Goal: Information Seeking & Learning: Compare options

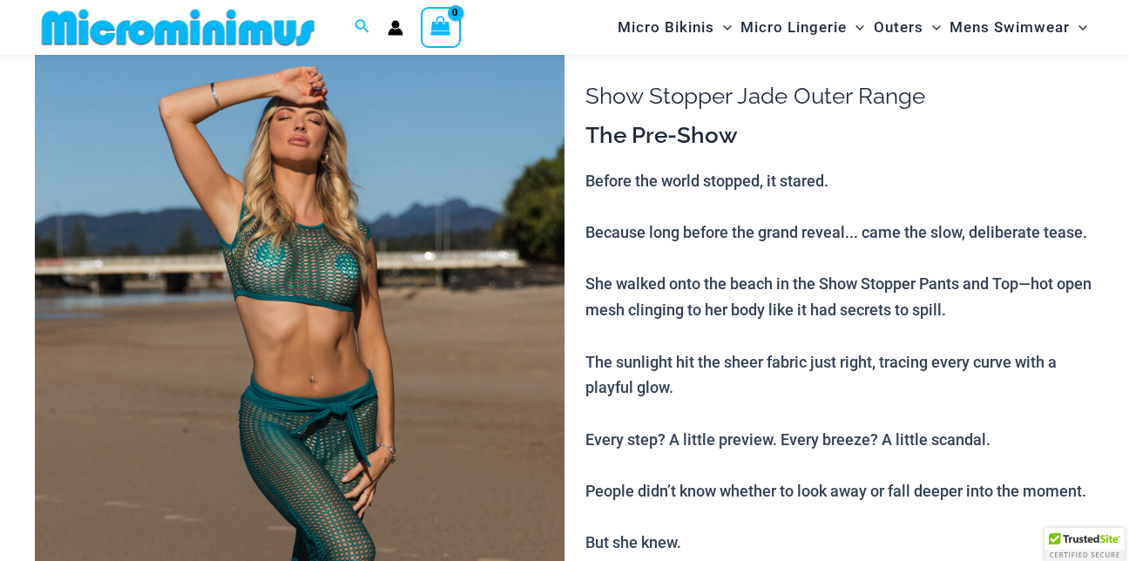
scroll to position [131, 0]
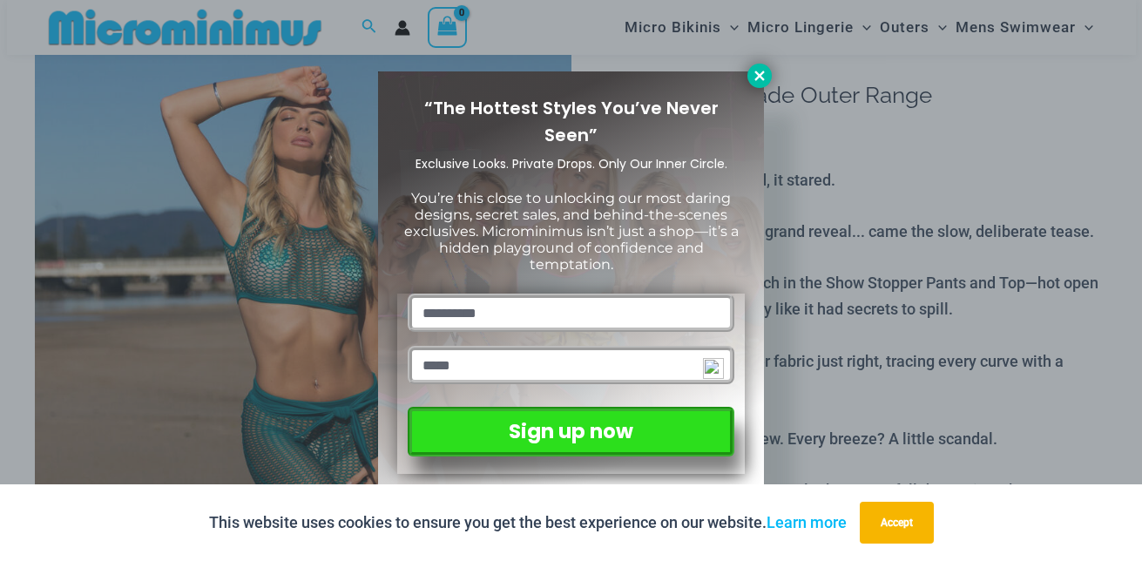
click at [753, 73] on icon at bounding box center [760, 76] width 16 height 16
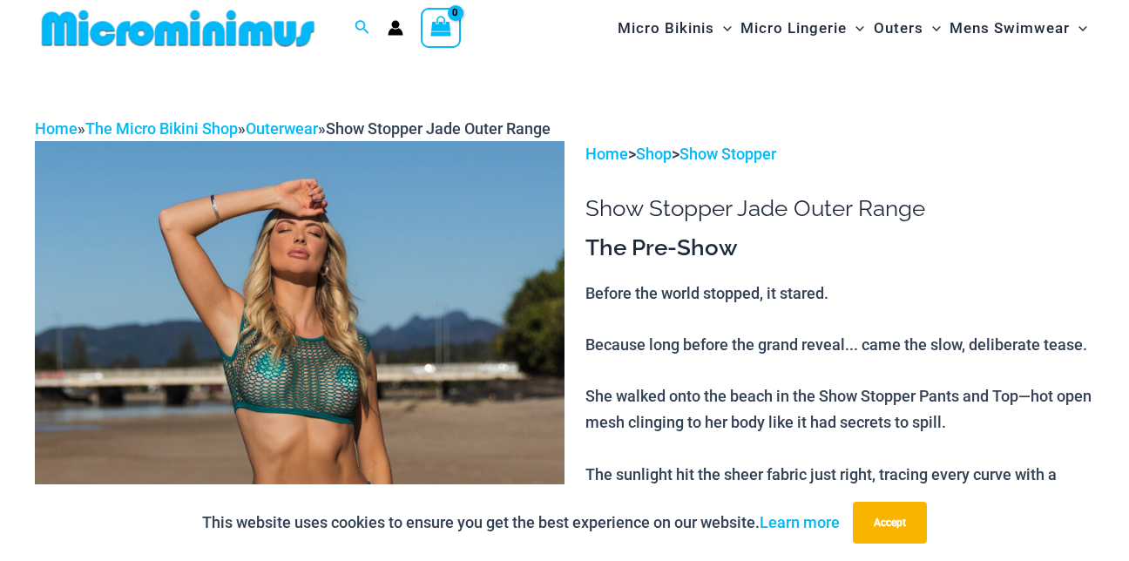
scroll to position [0, 0]
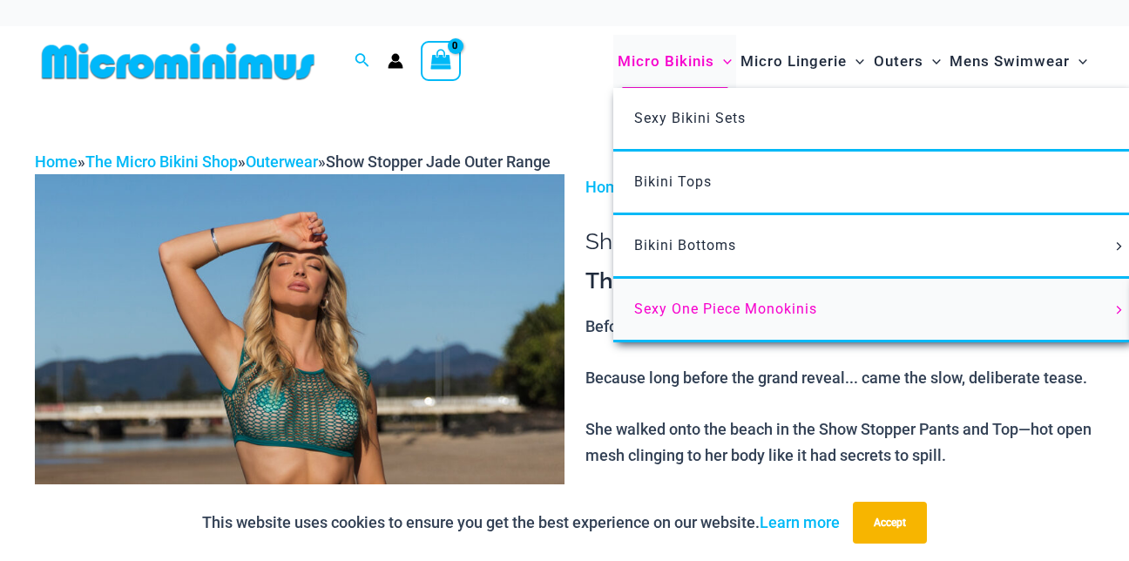
click at [718, 307] on span "Sexy One Piece Monokinis" at bounding box center [725, 309] width 183 height 17
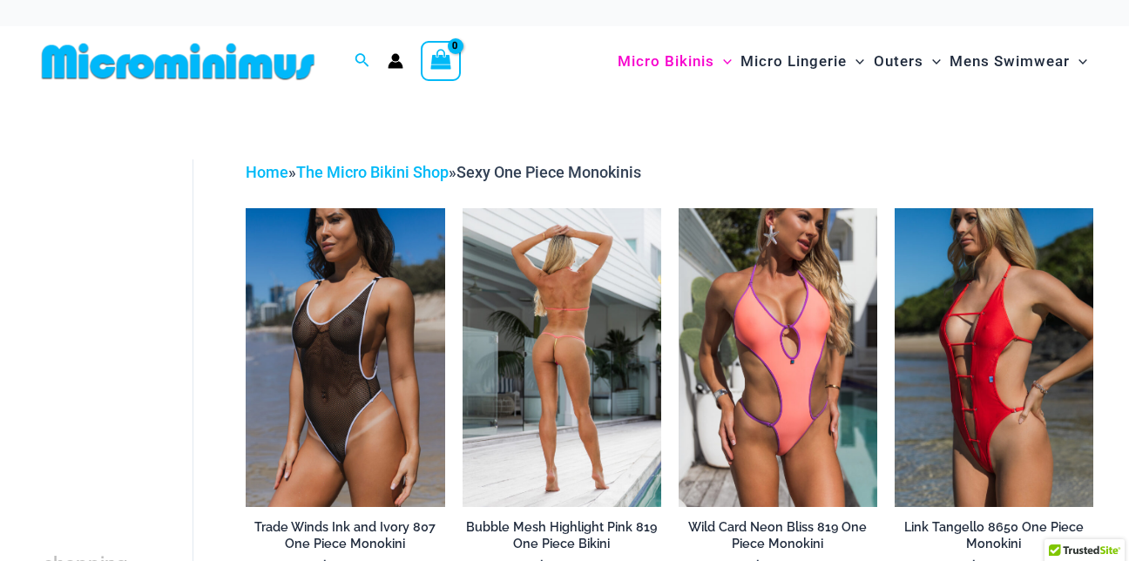
click at [564, 334] on img at bounding box center [562, 357] width 199 height 298
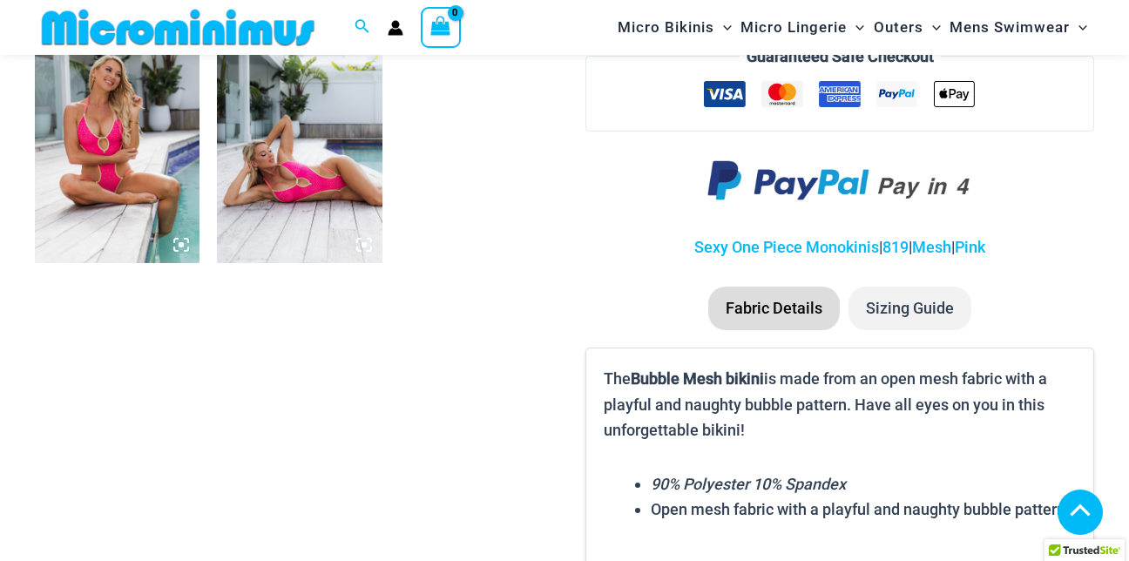
scroll to position [1185, 0]
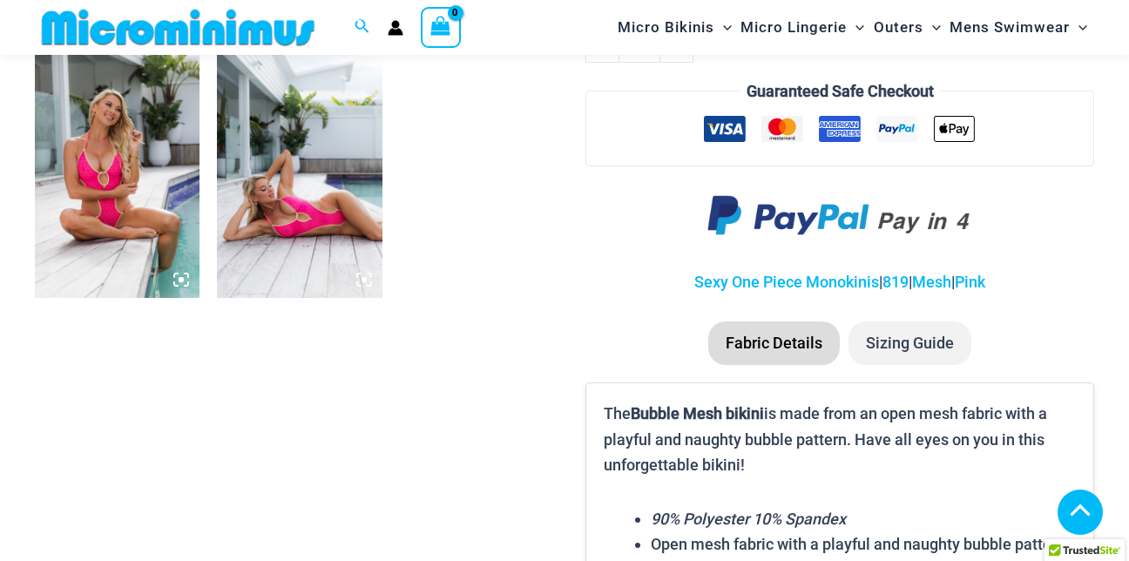
click at [315, 213] on img at bounding box center [299, 174] width 165 height 247
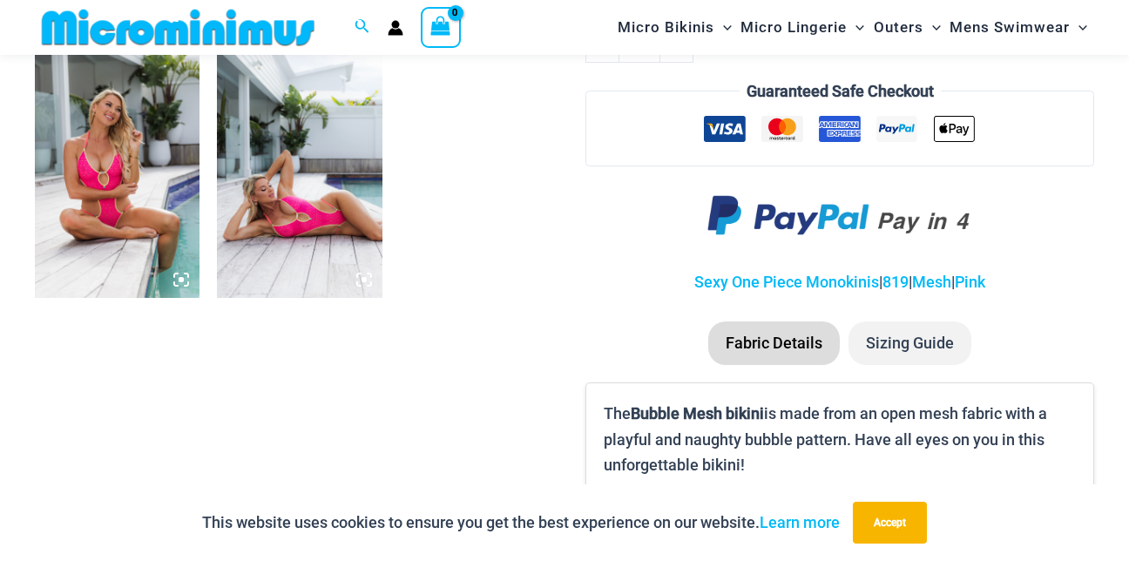
click at [304, 184] on img at bounding box center [299, 174] width 165 height 247
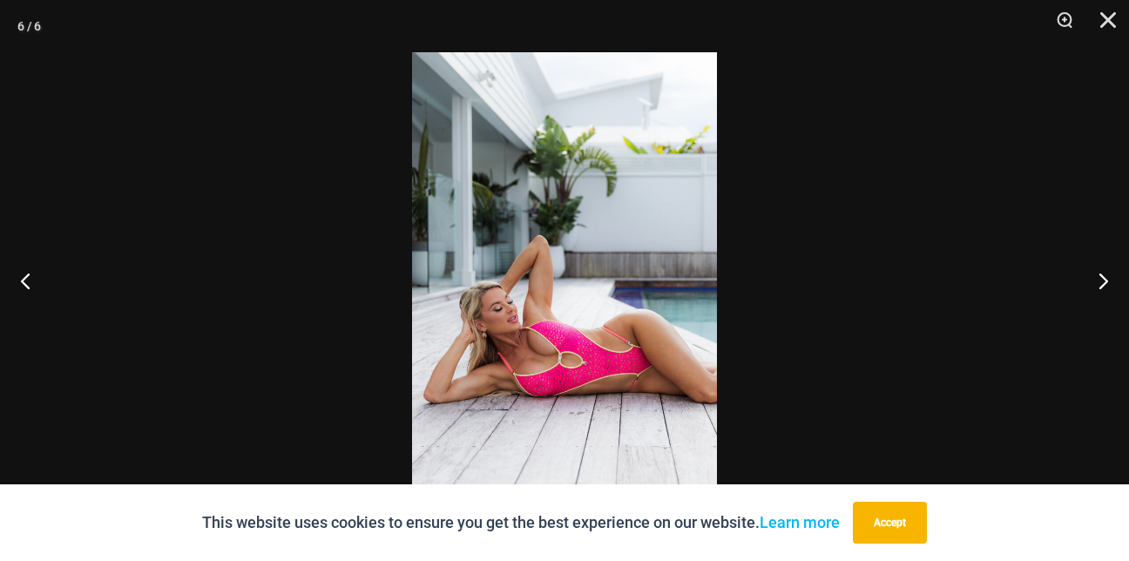
click at [580, 348] on img at bounding box center [564, 280] width 305 height 456
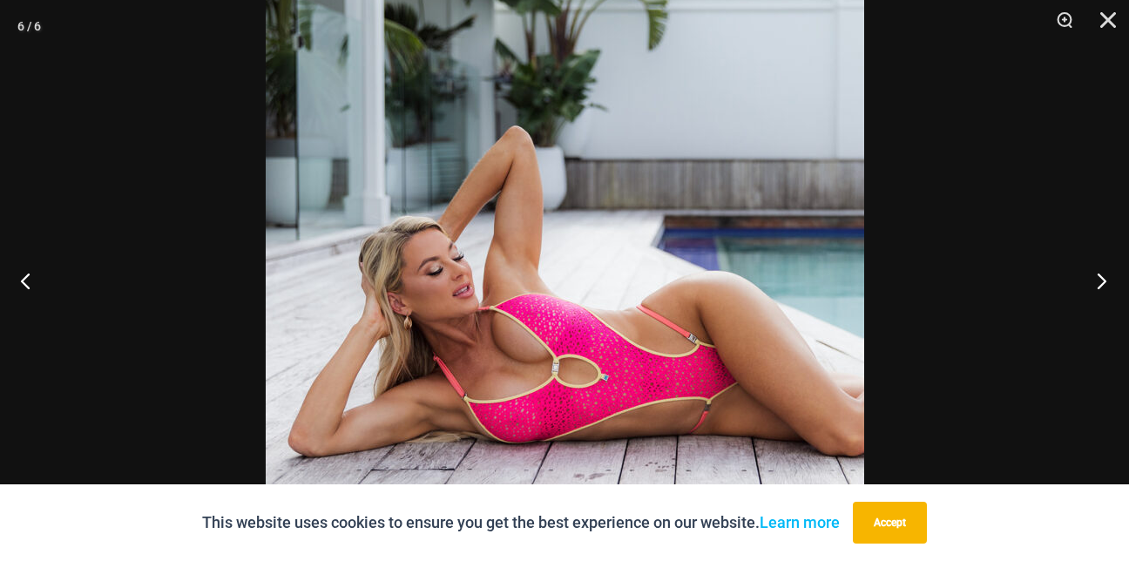
click at [1105, 274] on button "Next" at bounding box center [1096, 280] width 65 height 87
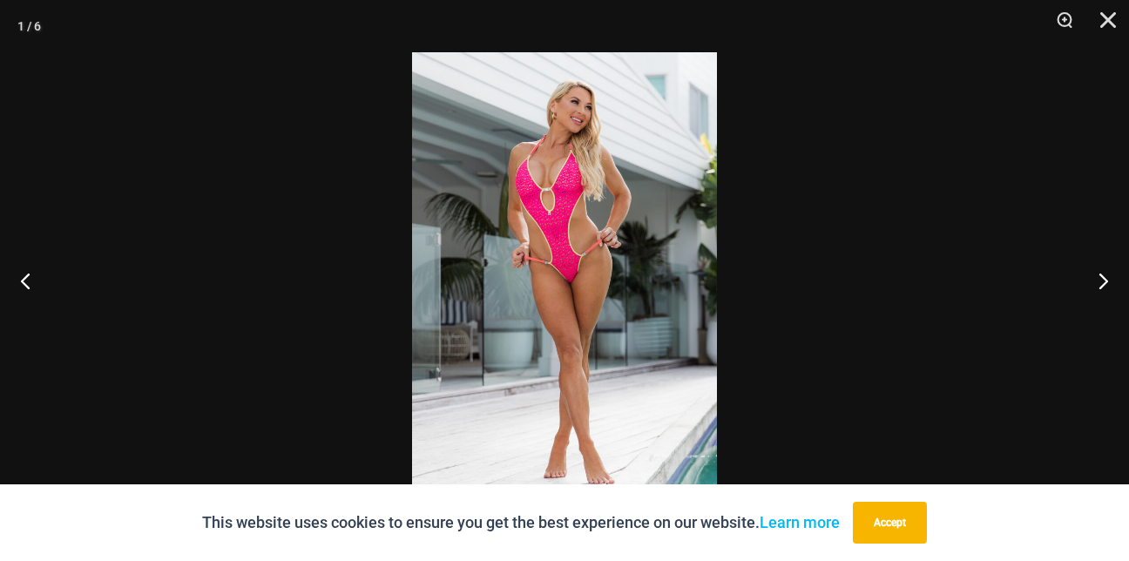
click at [566, 263] on img at bounding box center [564, 280] width 305 height 456
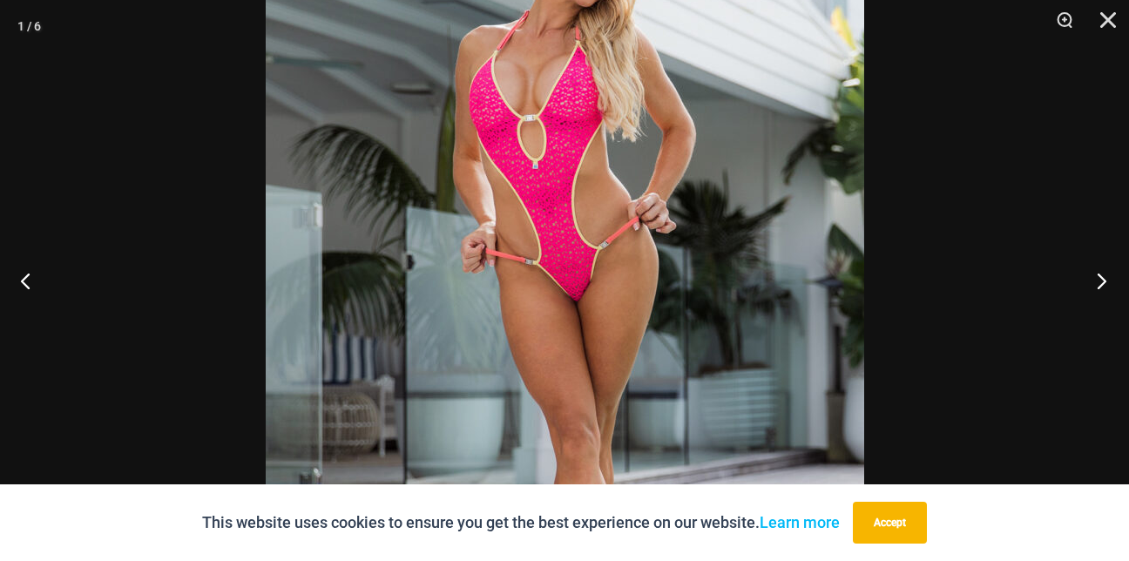
click at [1105, 275] on button "Next" at bounding box center [1096, 280] width 65 height 87
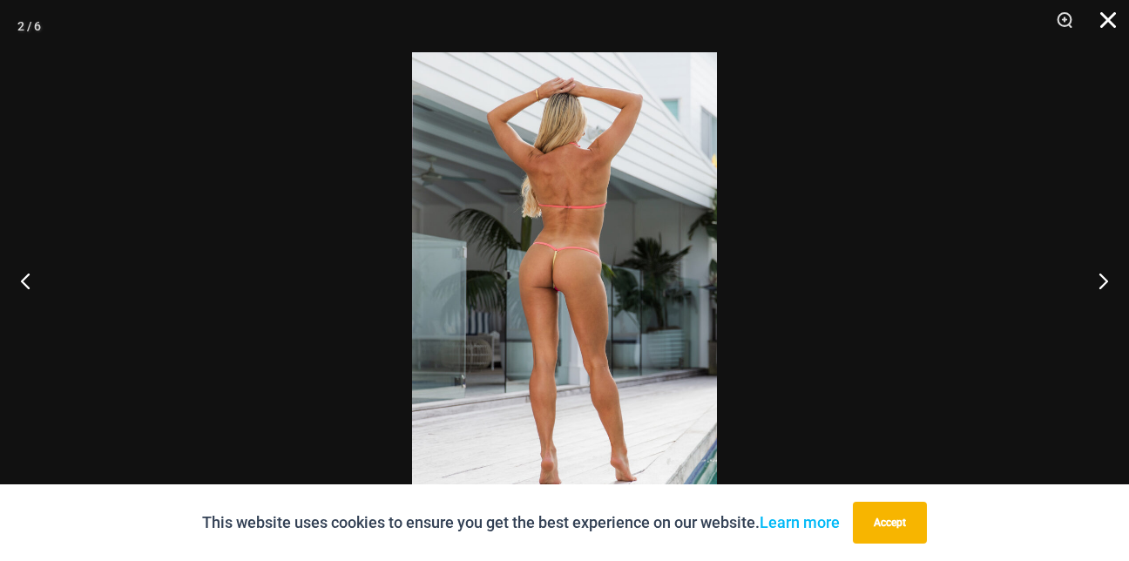
click at [1112, 7] on button "Close" at bounding box center [1102, 26] width 44 height 52
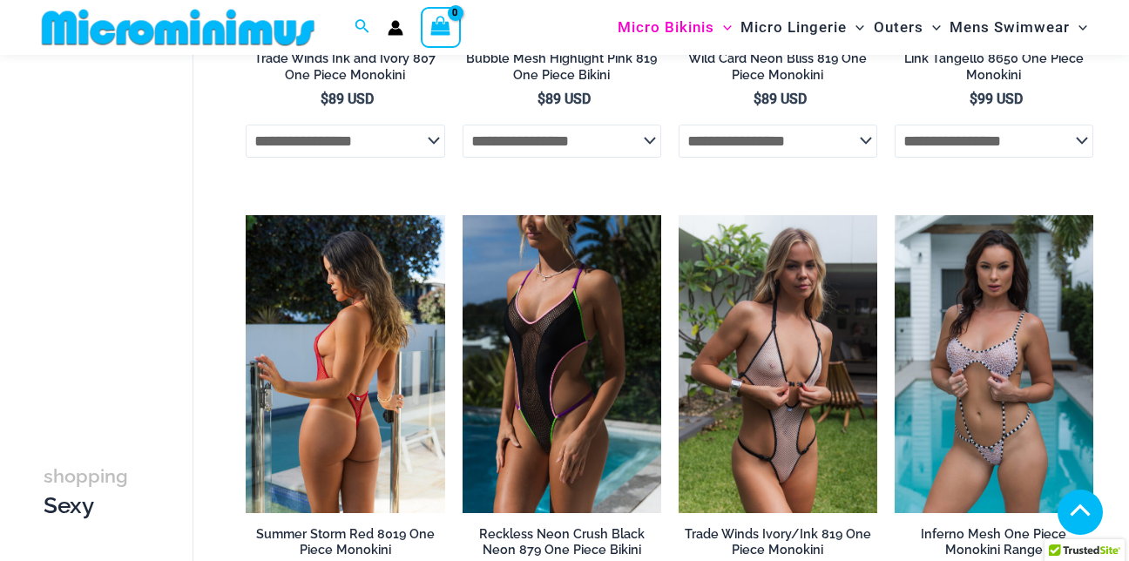
scroll to position [453, 0]
click at [329, 423] on img at bounding box center [345, 364] width 199 height 298
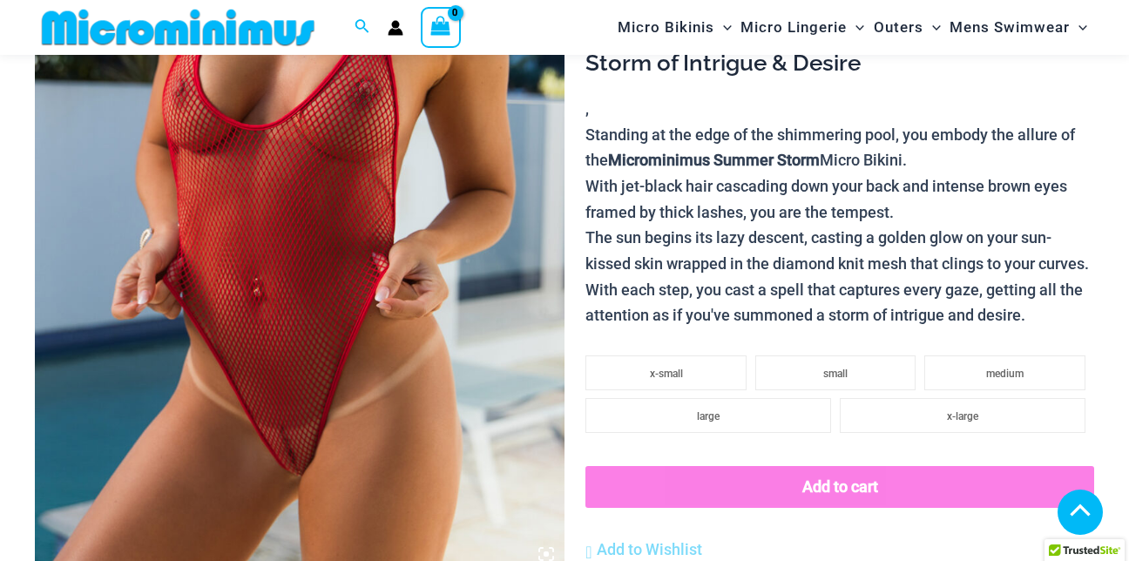
scroll to position [380, 0]
click at [294, 387] on img at bounding box center [300, 176] width 530 height 794
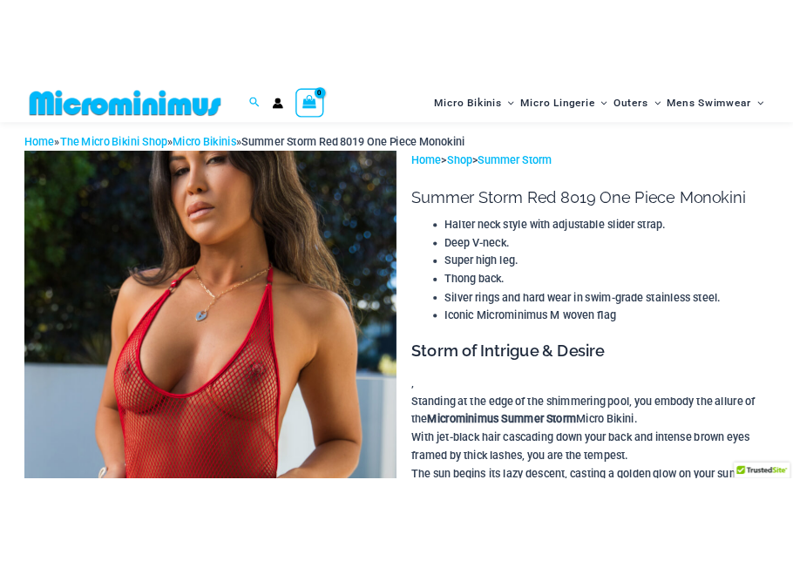
scroll to position [31, 0]
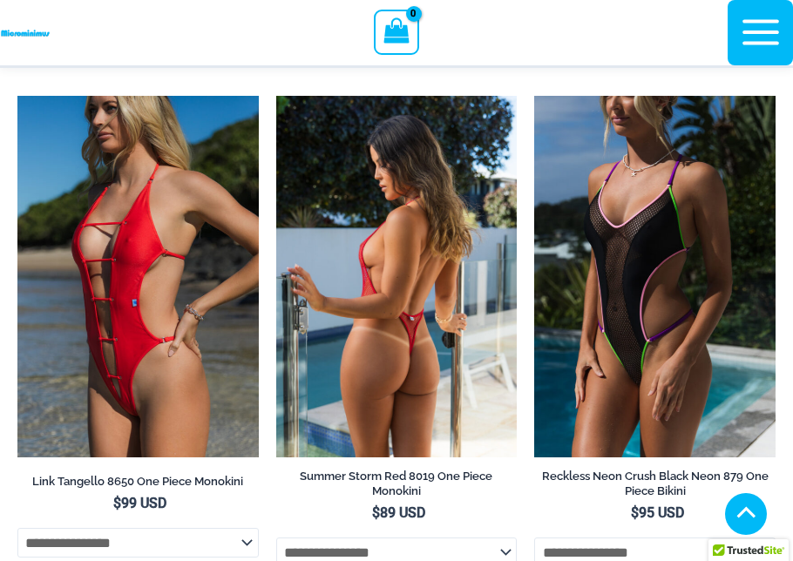
scroll to position [540, 0]
click at [276, 197] on img at bounding box center [396, 277] width 241 height 362
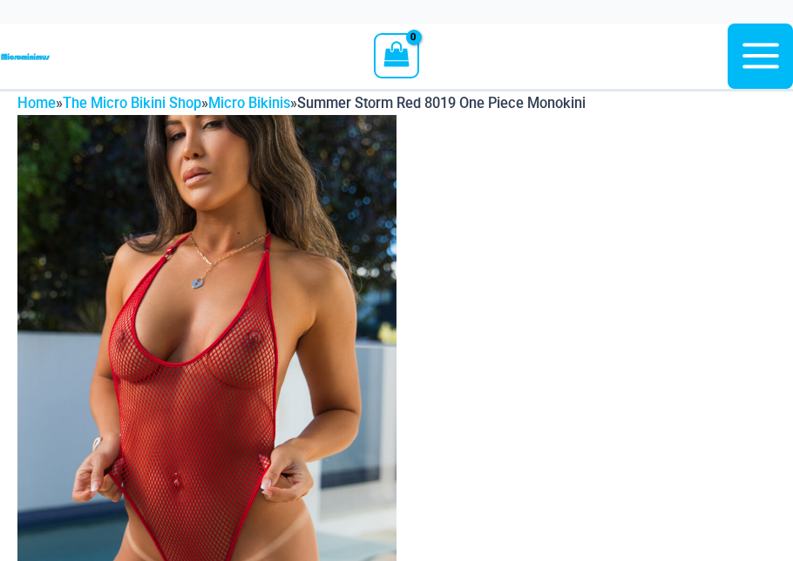
click at [214, 464] on img at bounding box center [206, 399] width 379 height 569
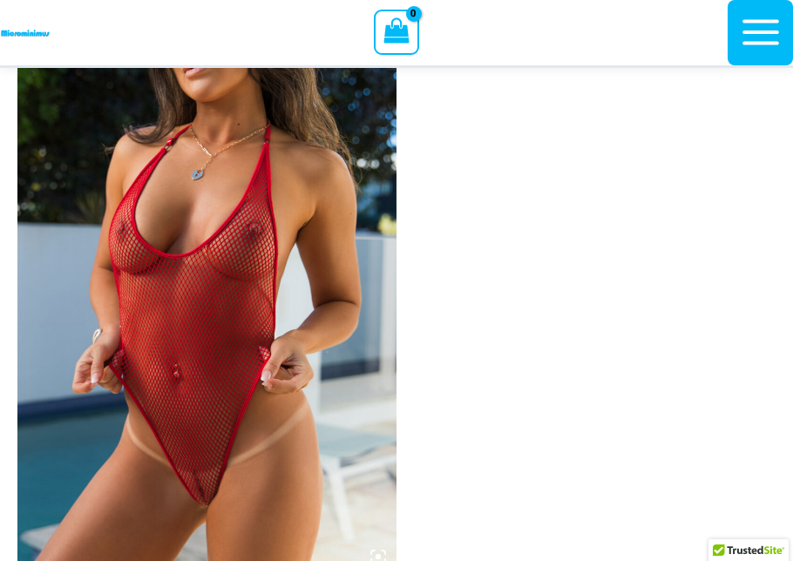
scroll to position [35, 0]
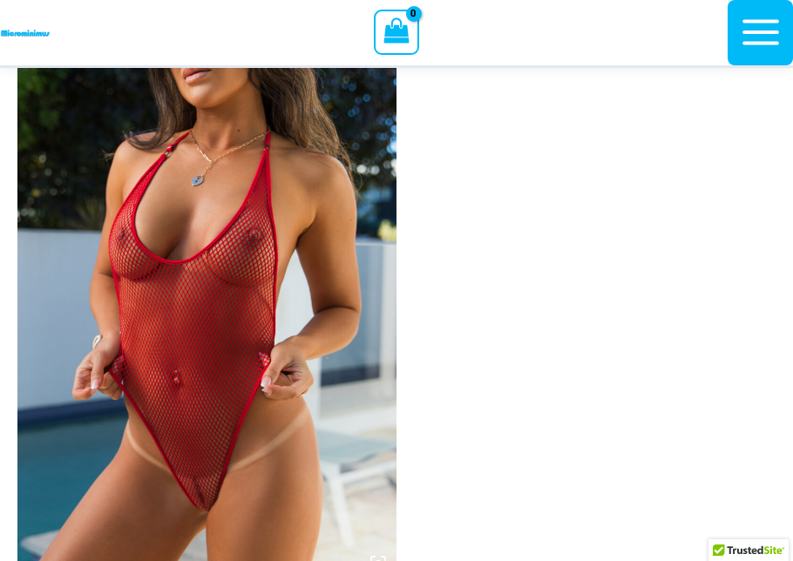
click at [0, 0] on span "Bodysuits" at bounding box center [0, 0] width 0 height 0
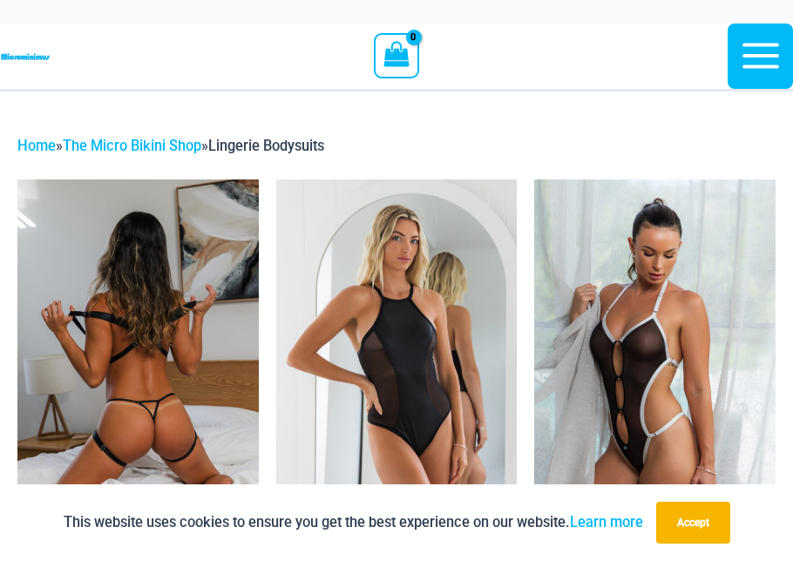
click at [247, 395] on img at bounding box center [137, 360] width 241 height 362
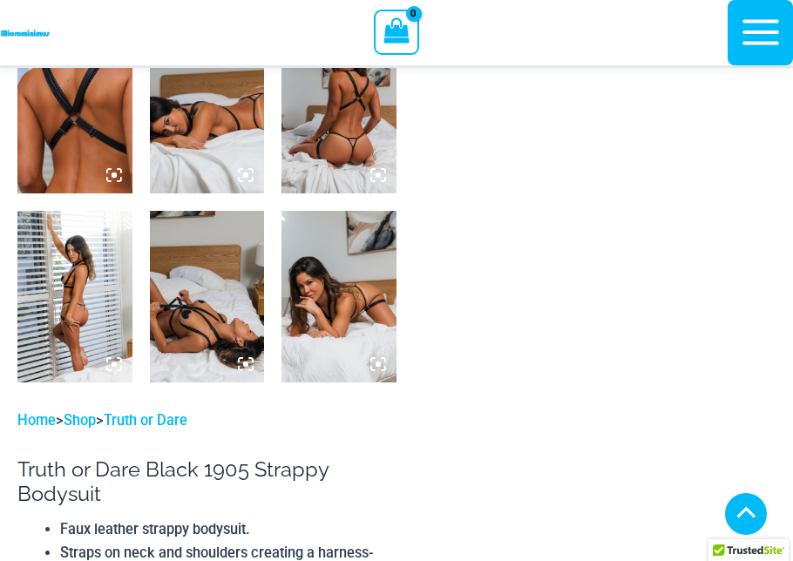
scroll to position [767, 0]
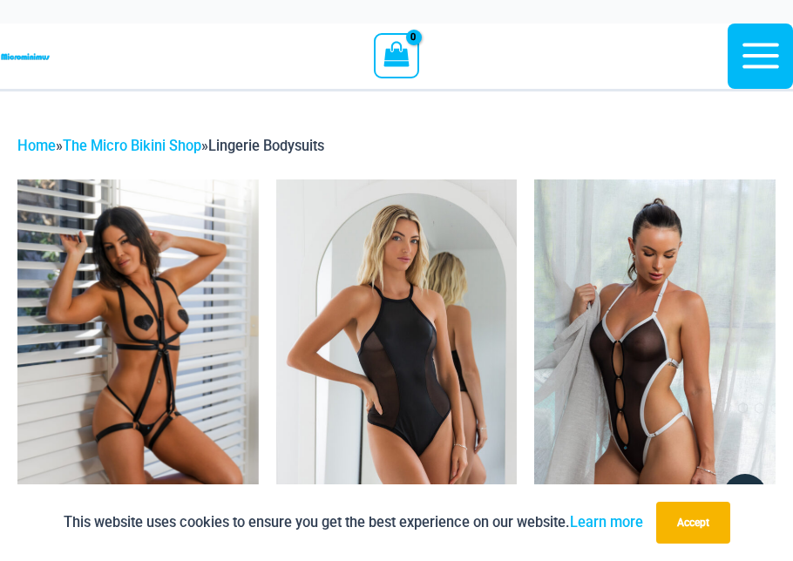
click at [0, 0] on span "Bikini Bottoms" at bounding box center [0, 0] width 0 height 0
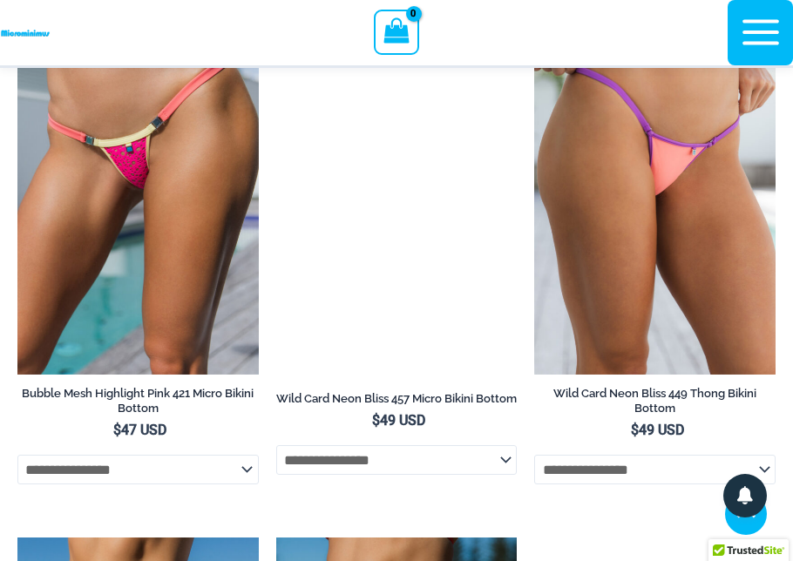
scroll to position [1459, 0]
